Goal: Ask a question: Seek information or help from site administrators or community

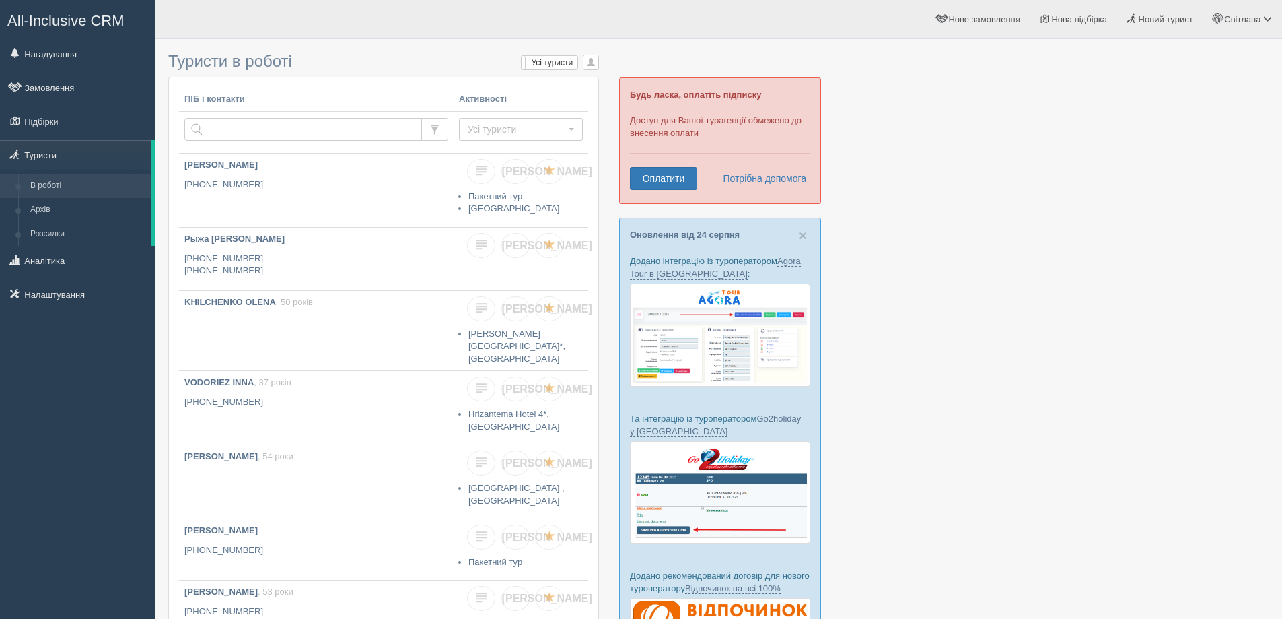
click at [976, 318] on div at bounding box center [718, 512] width 1100 height 933
click at [1160, 18] on span "Новий турист" at bounding box center [1166, 19] width 55 height 10
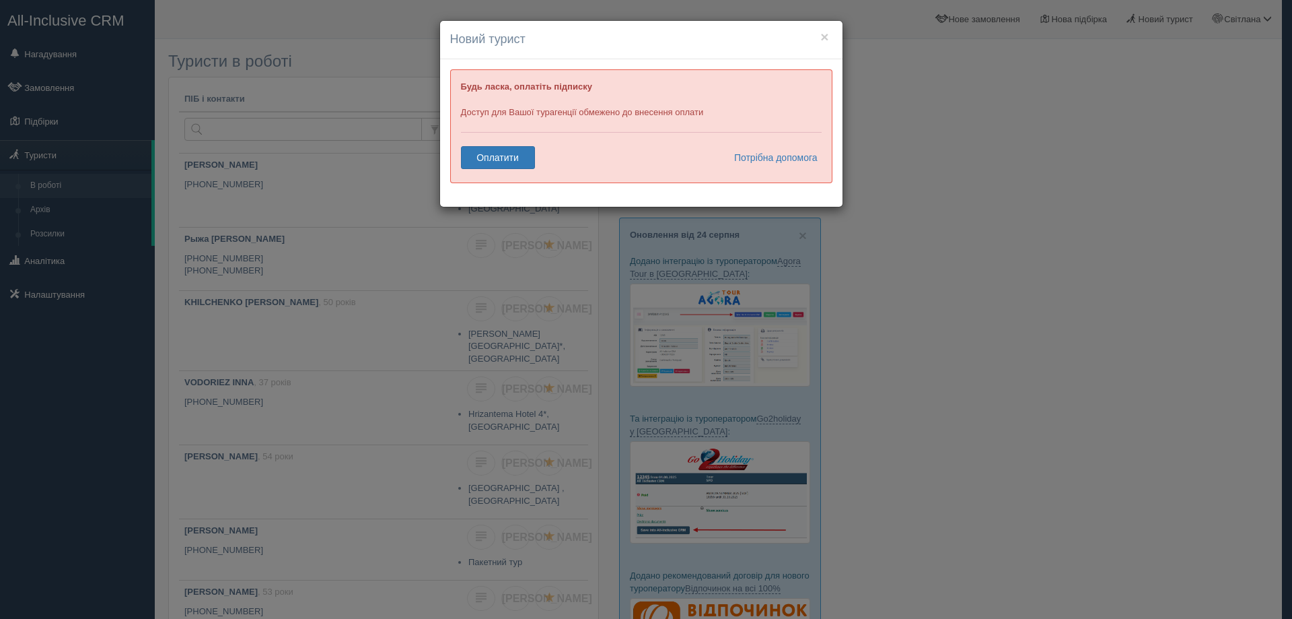
drag, startPoint x: 1036, startPoint y: 362, endPoint x: 1031, endPoint y: 355, distance: 8.2
click at [1036, 361] on div "× Новий турист Будь ласка, оплатіть підписку Доступ для Вашої турагенції обмеже…" at bounding box center [646, 309] width 1292 height 619
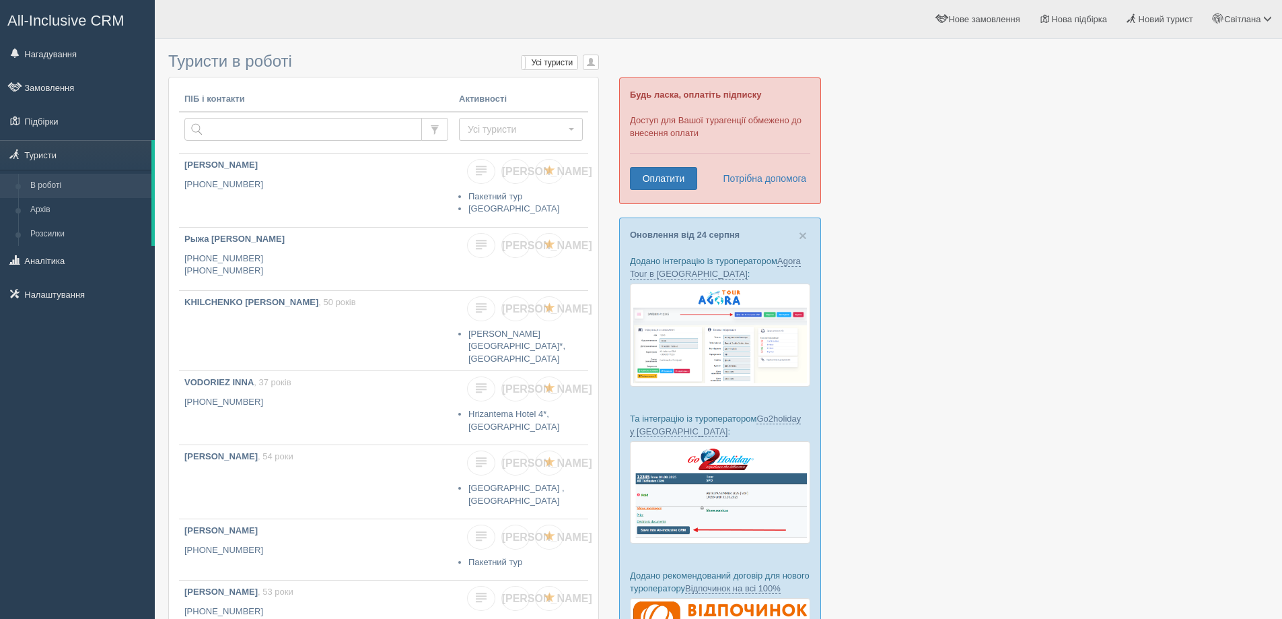
click at [685, 45] on div at bounding box center [718, 26] width 1100 height 39
click at [1006, 415] on div at bounding box center [718, 512] width 1100 height 933
click at [992, 174] on div at bounding box center [718, 512] width 1100 height 933
click at [785, 178] on link "Потрібна допомога" at bounding box center [760, 178] width 93 height 23
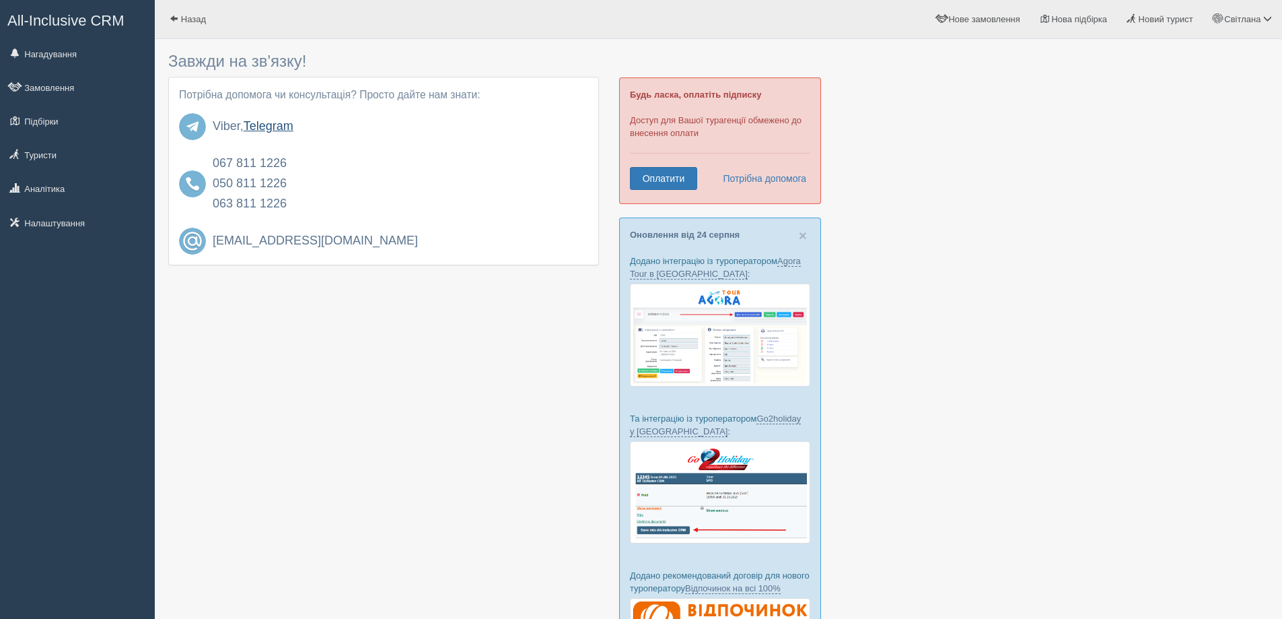
click at [283, 123] on link "Telegram" at bounding box center [269, 125] width 50 height 13
drag, startPoint x: 1050, startPoint y: 238, endPoint x: 504, endPoint y: 96, distance: 564.0
click at [1045, 235] on div at bounding box center [718, 381] width 1100 height 670
click at [50, 16] on span "All-Inclusive CRM" at bounding box center [65, 20] width 117 height 17
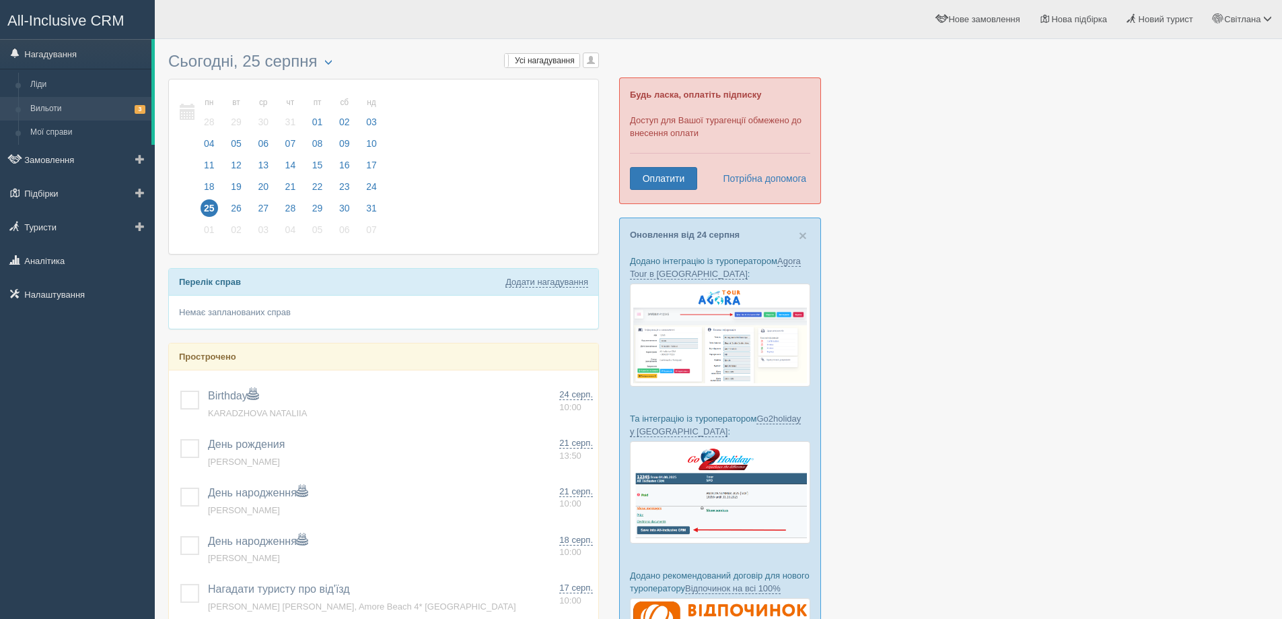
click at [55, 107] on link "Вильоти 3" at bounding box center [87, 109] width 127 height 24
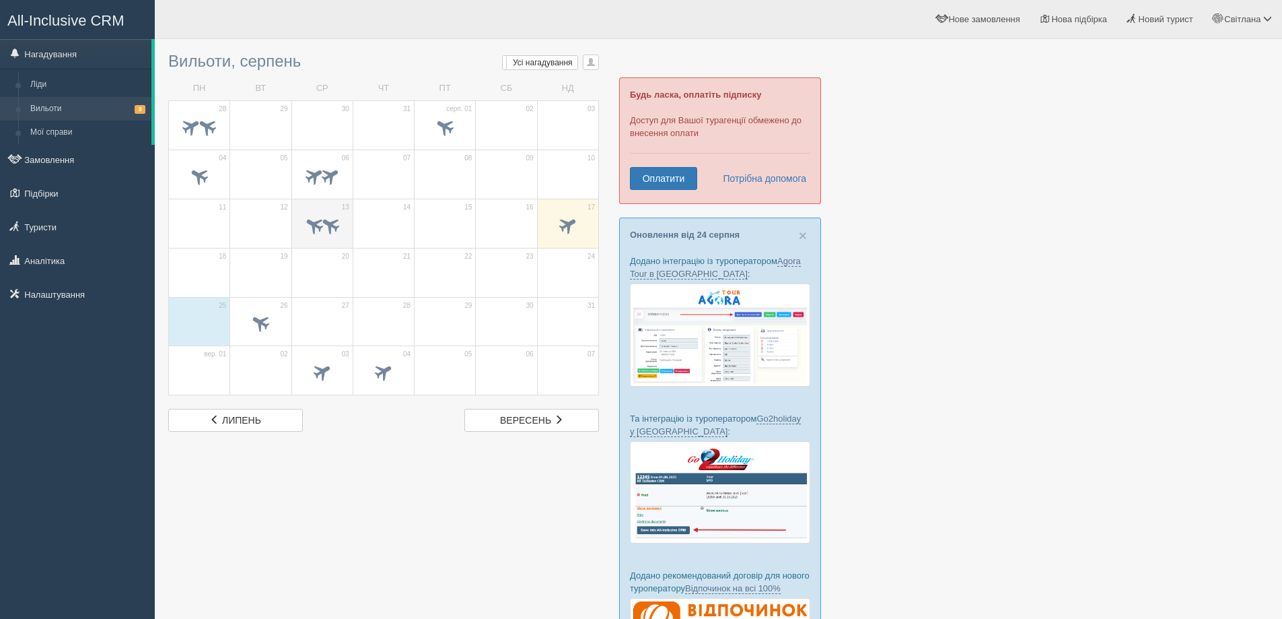
click at [328, 227] on span at bounding box center [330, 224] width 22 height 22
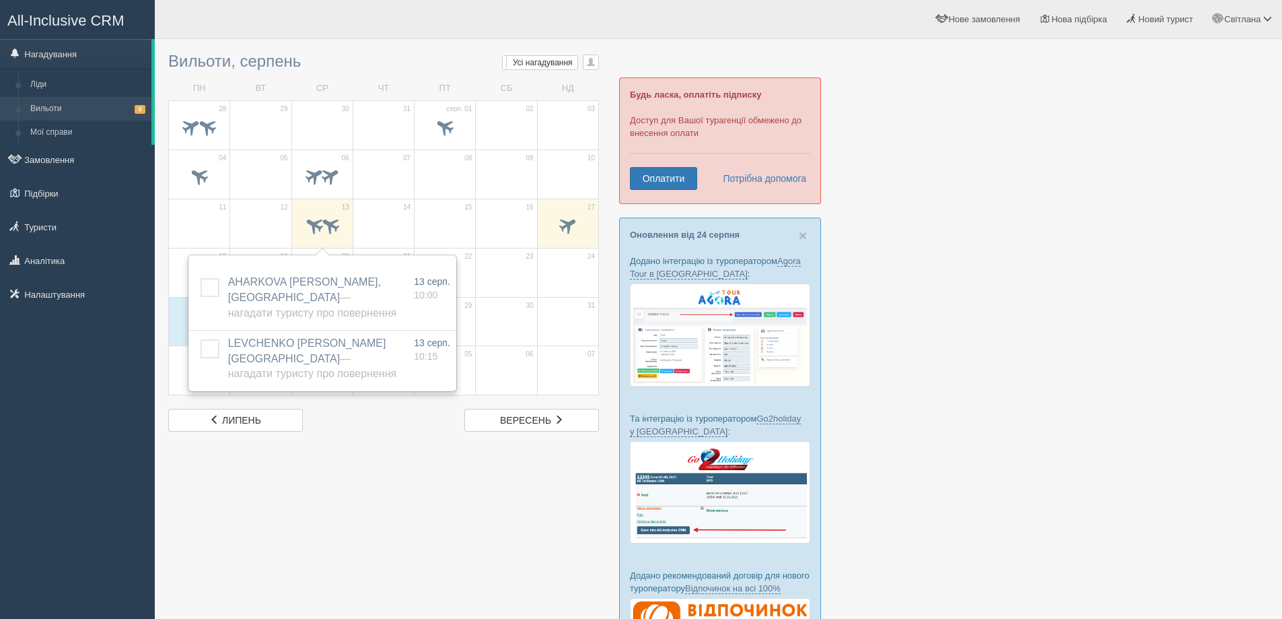
click at [418, 501] on div at bounding box center [718, 381] width 1100 height 670
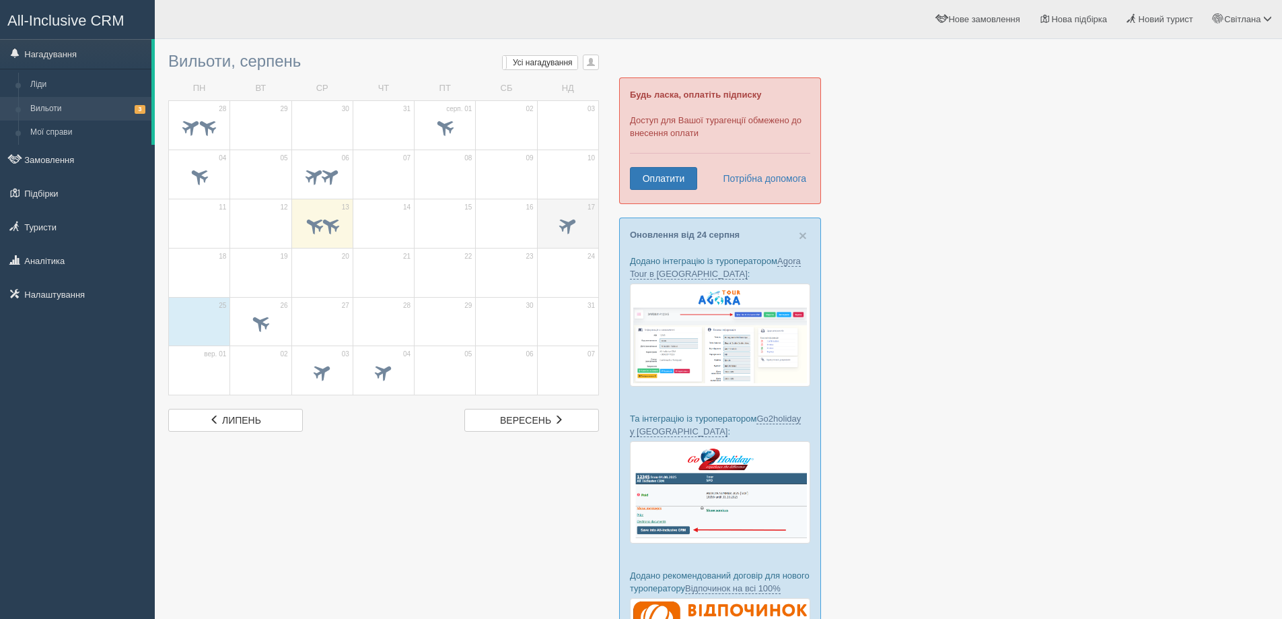
click at [550, 236] on span at bounding box center [567, 226] width 47 height 23
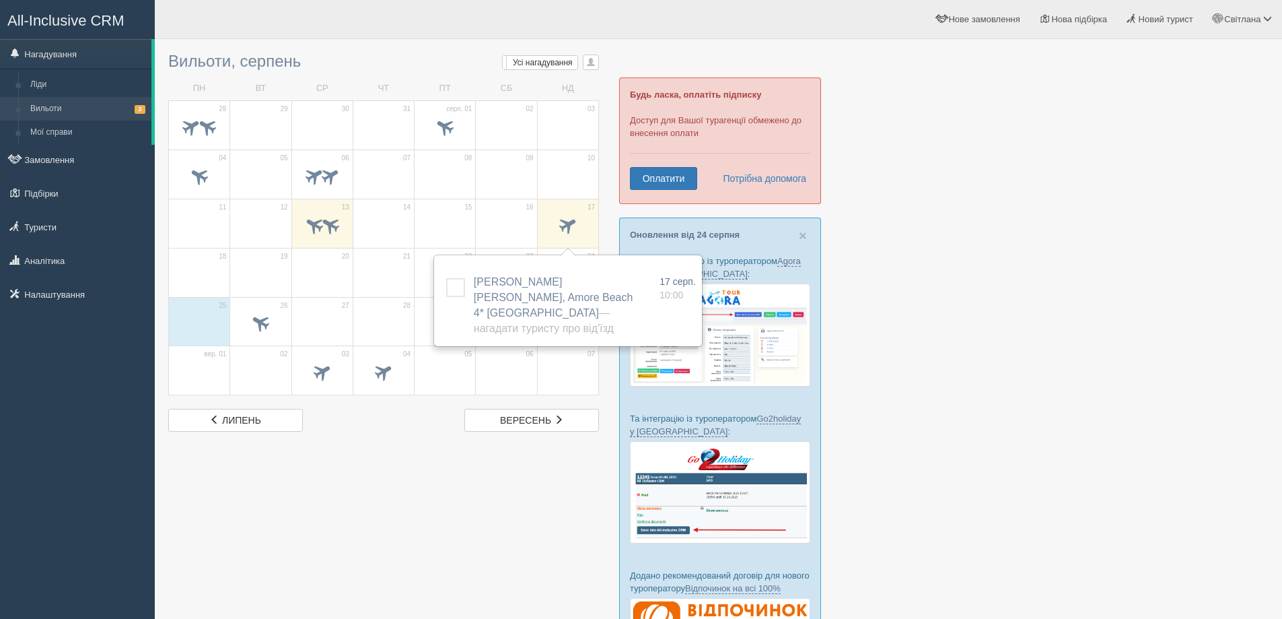
click at [441, 497] on div at bounding box center [718, 381] width 1100 height 670
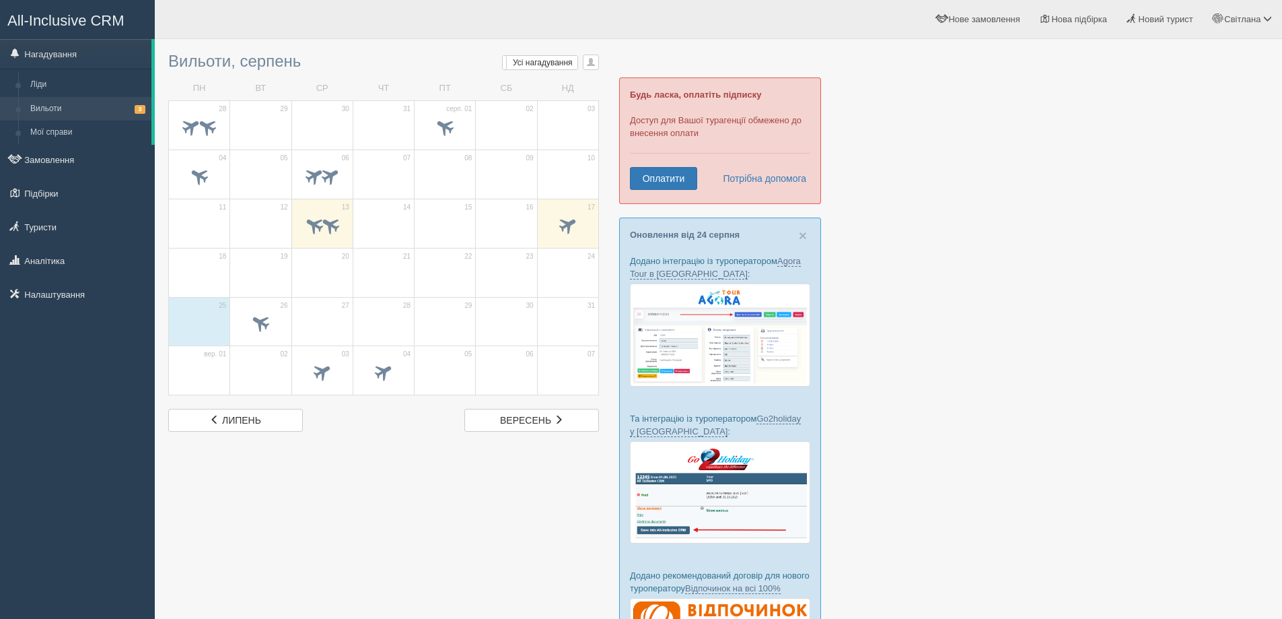
click at [413, 492] on div at bounding box center [718, 381] width 1100 height 670
click at [1019, 282] on div at bounding box center [718, 381] width 1100 height 670
click at [59, 227] on link "Туристи" at bounding box center [77, 227] width 155 height 30
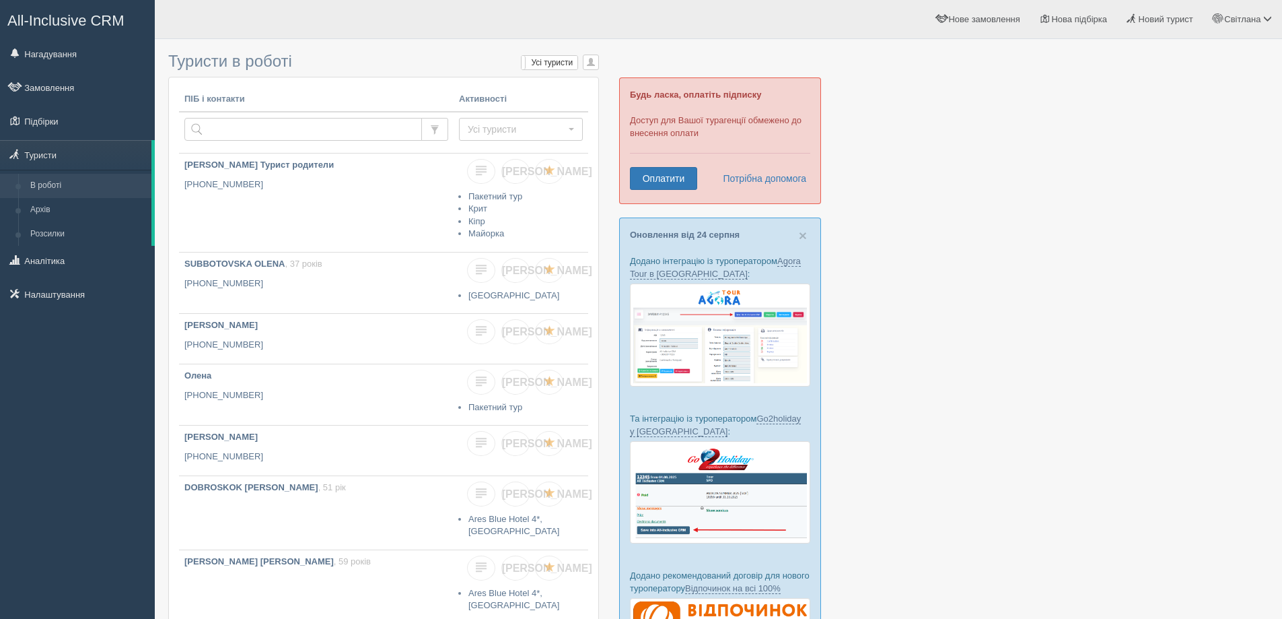
click at [960, 234] on div at bounding box center [718, 478] width 1100 height 864
